Goal: Obtain resource: Obtain resource

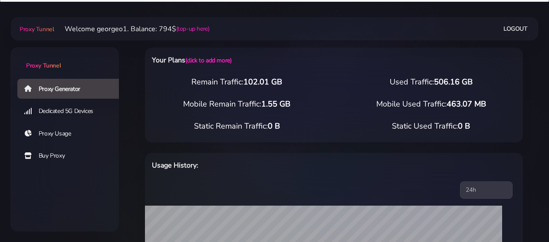
select select "US"
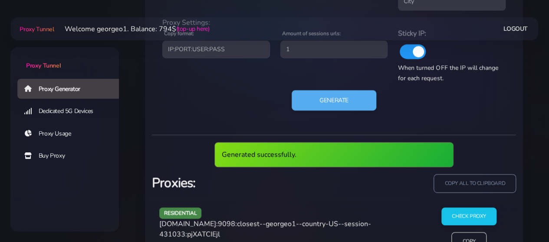
click at [200, 223] on span "[DOMAIN_NAME]:9098:closest--georgeo1--country-US--session-431033:pjXATCIEjl" at bounding box center [265, 229] width 212 height 20
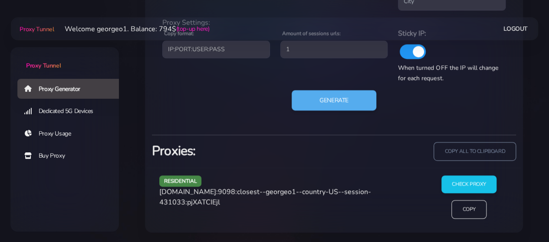
click at [200, 223] on div "residential [DOMAIN_NAME]:9098:closest--georgeo1--country-US--session-431033:pj…" at bounding box center [289, 201] width 270 height 50
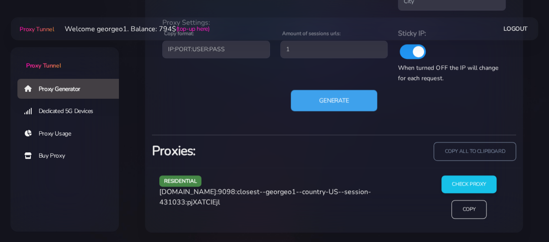
click at [334, 99] on button "Generate" at bounding box center [334, 100] width 86 height 21
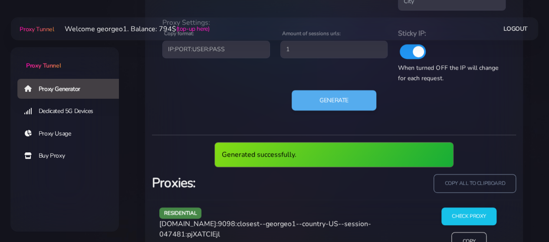
click at [208, 226] on span "[DOMAIN_NAME]:9098:closest--georgeo1--country-US--session-047481:pjXATCIEjl" at bounding box center [265, 229] width 212 height 20
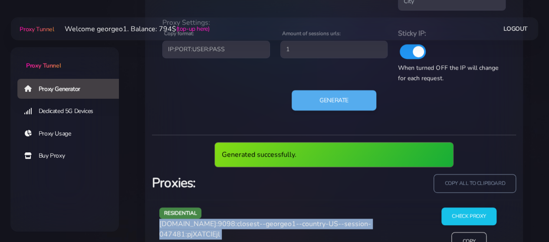
click at [208, 226] on span "[DOMAIN_NAME]:9098:closest--georgeo1--country-US--session-047481:pjXATCIEjl" at bounding box center [265, 229] width 212 height 20
copy div "[DOMAIN_NAME]:9098:closest--georgeo1--country-US--session-047481:pjXATCIEjl"
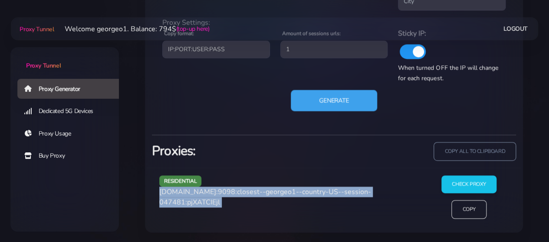
click at [305, 96] on button "Generate" at bounding box center [334, 100] width 86 height 21
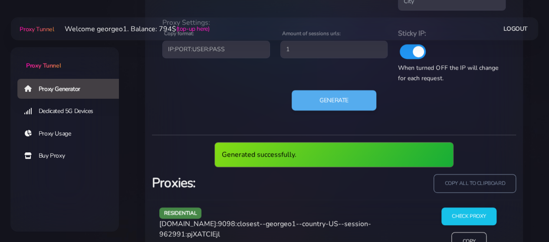
click at [210, 221] on span "[DOMAIN_NAME]:9098:closest--georgeo1--country-US--session-962991:pjXATCIEjl" at bounding box center [265, 229] width 212 height 20
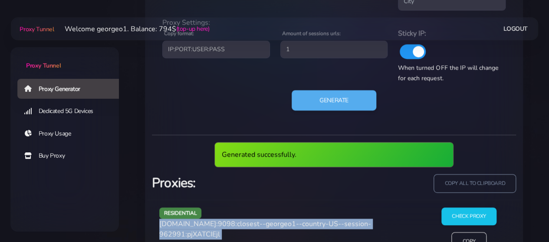
click at [210, 221] on span "[DOMAIN_NAME]:9098:closest--georgeo1--country-US--session-962991:pjXATCIEjl" at bounding box center [265, 229] width 212 height 20
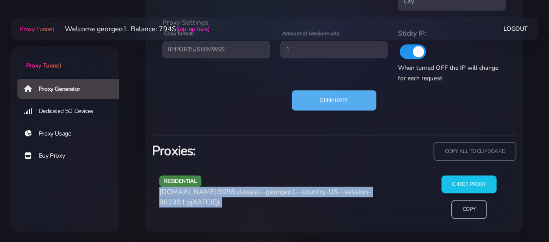
copy div "[DOMAIN_NAME]:9098:closest--georgeo1--country-US--session-962991:pjXATCIEjl"
